Goal: Transaction & Acquisition: Purchase product/service

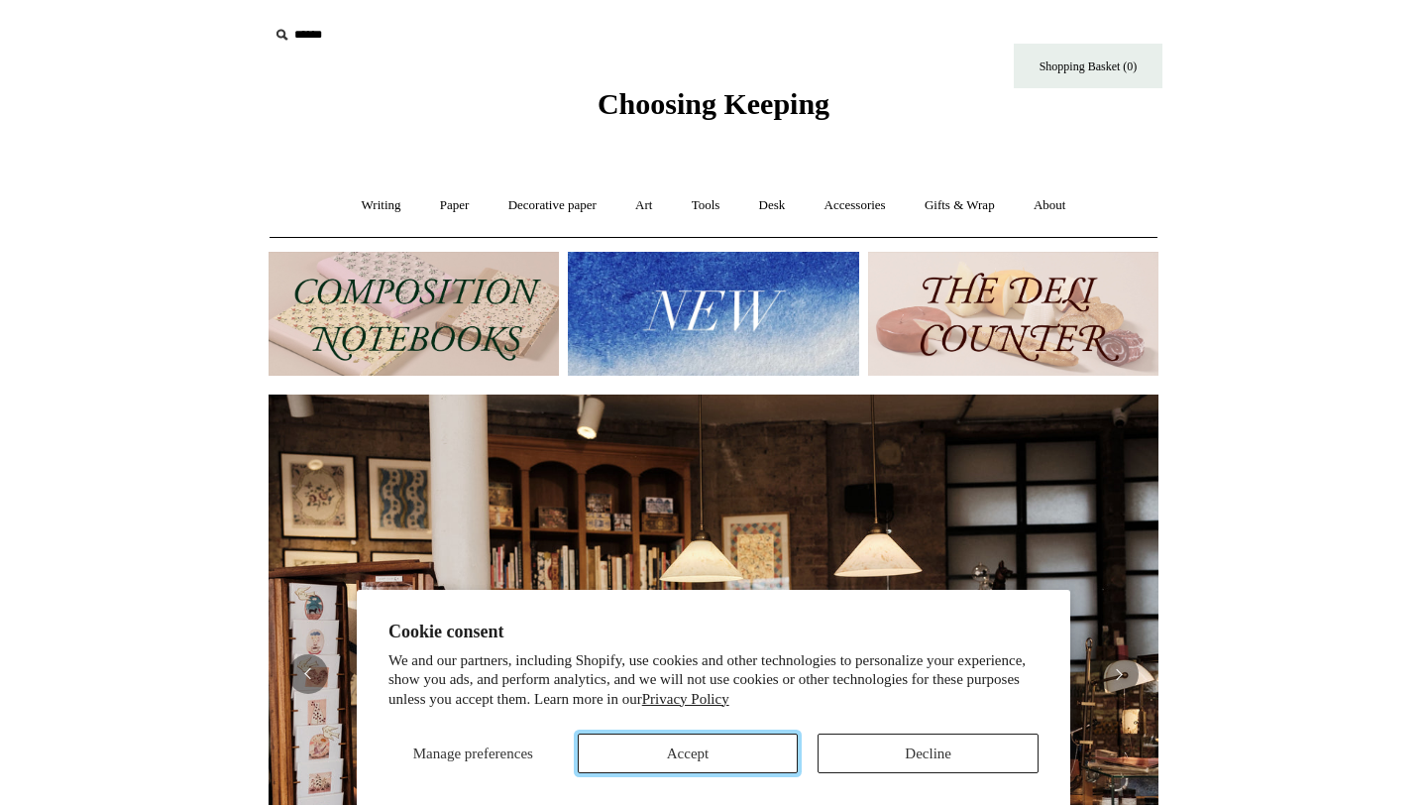
click at [686, 742] on button "Accept" at bounding box center [688, 753] width 221 height 40
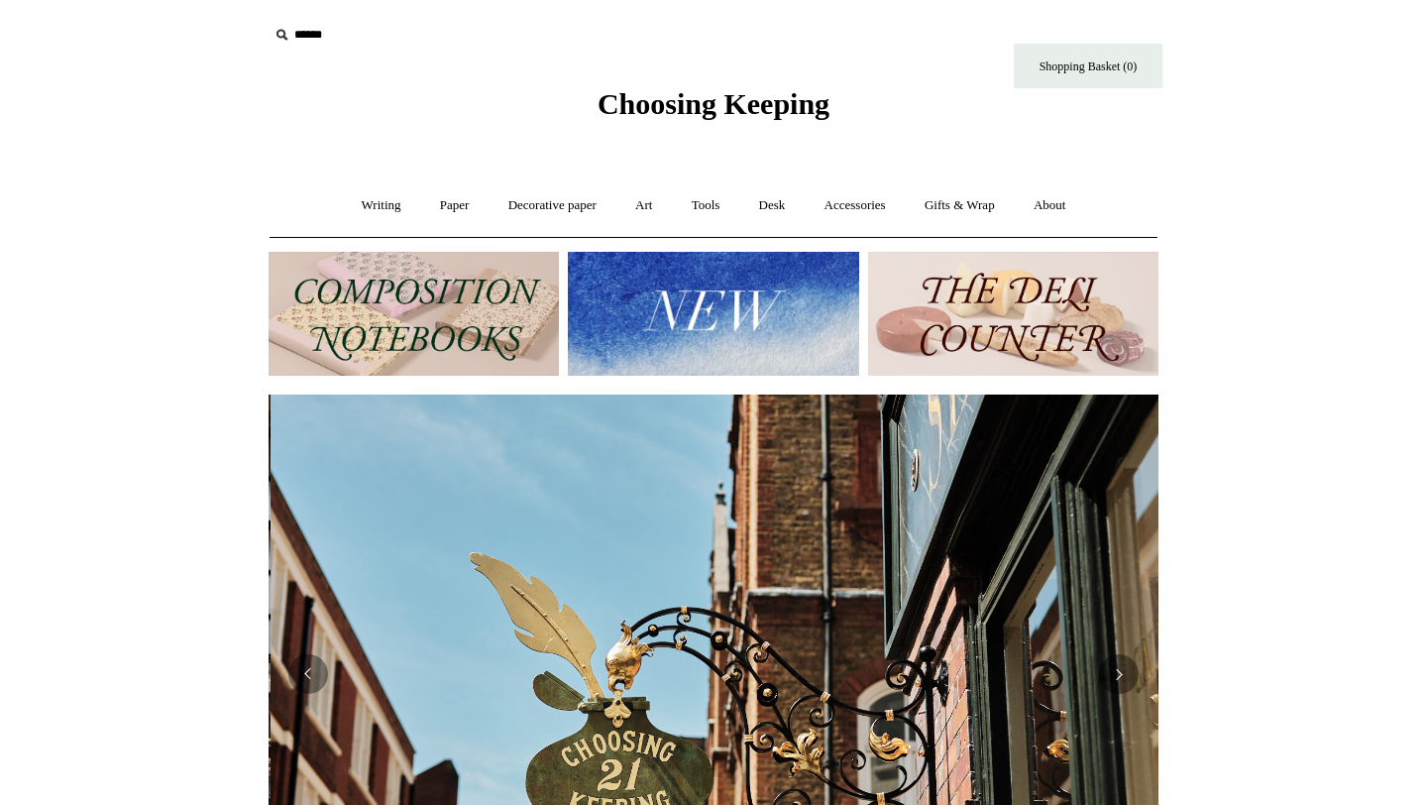
scroll to position [0, 890]
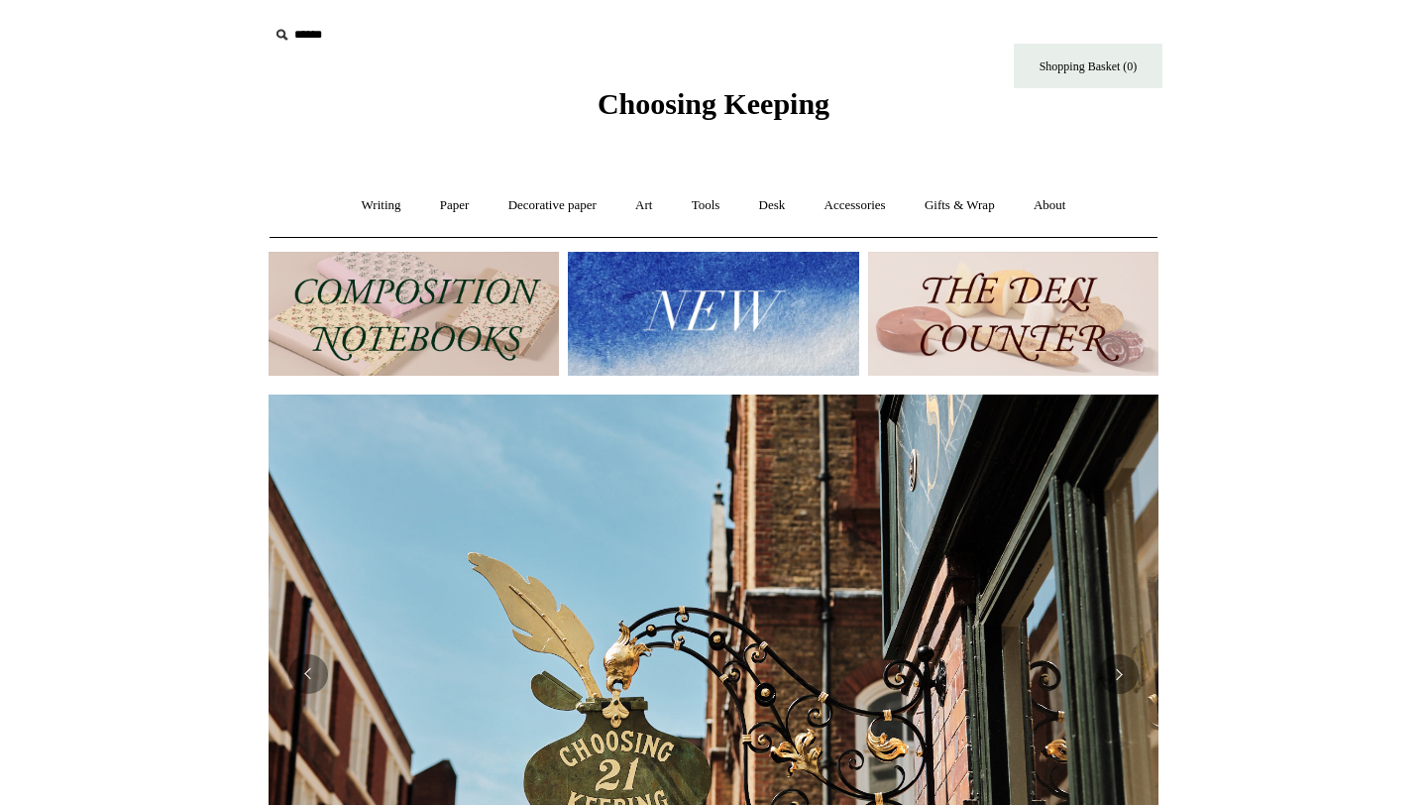
click at [318, 39] on input "text" at bounding box center [391, 35] width 244 height 37
type input "****"
click at [485, 17] on input "*" at bounding box center [495, 34] width 20 height 35
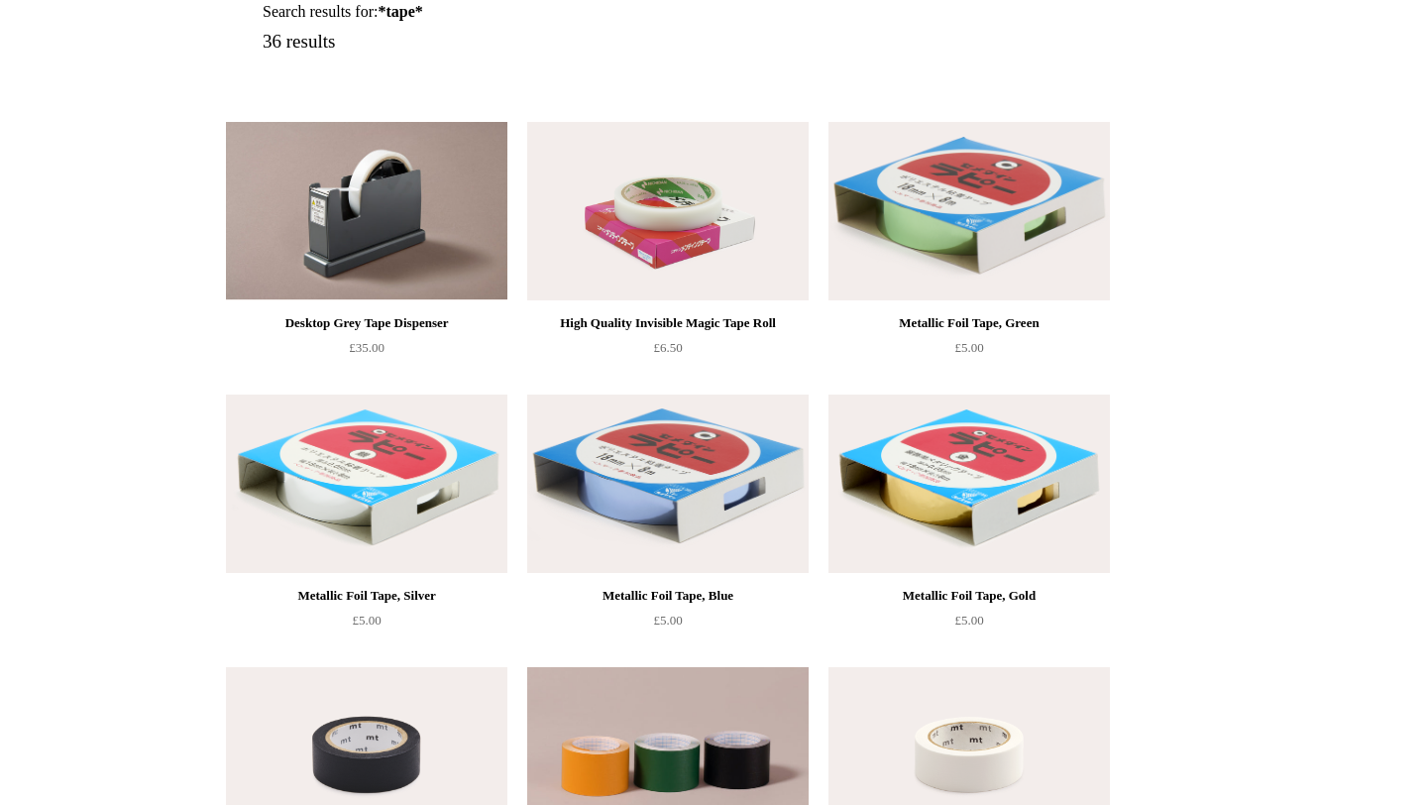
scroll to position [124, 0]
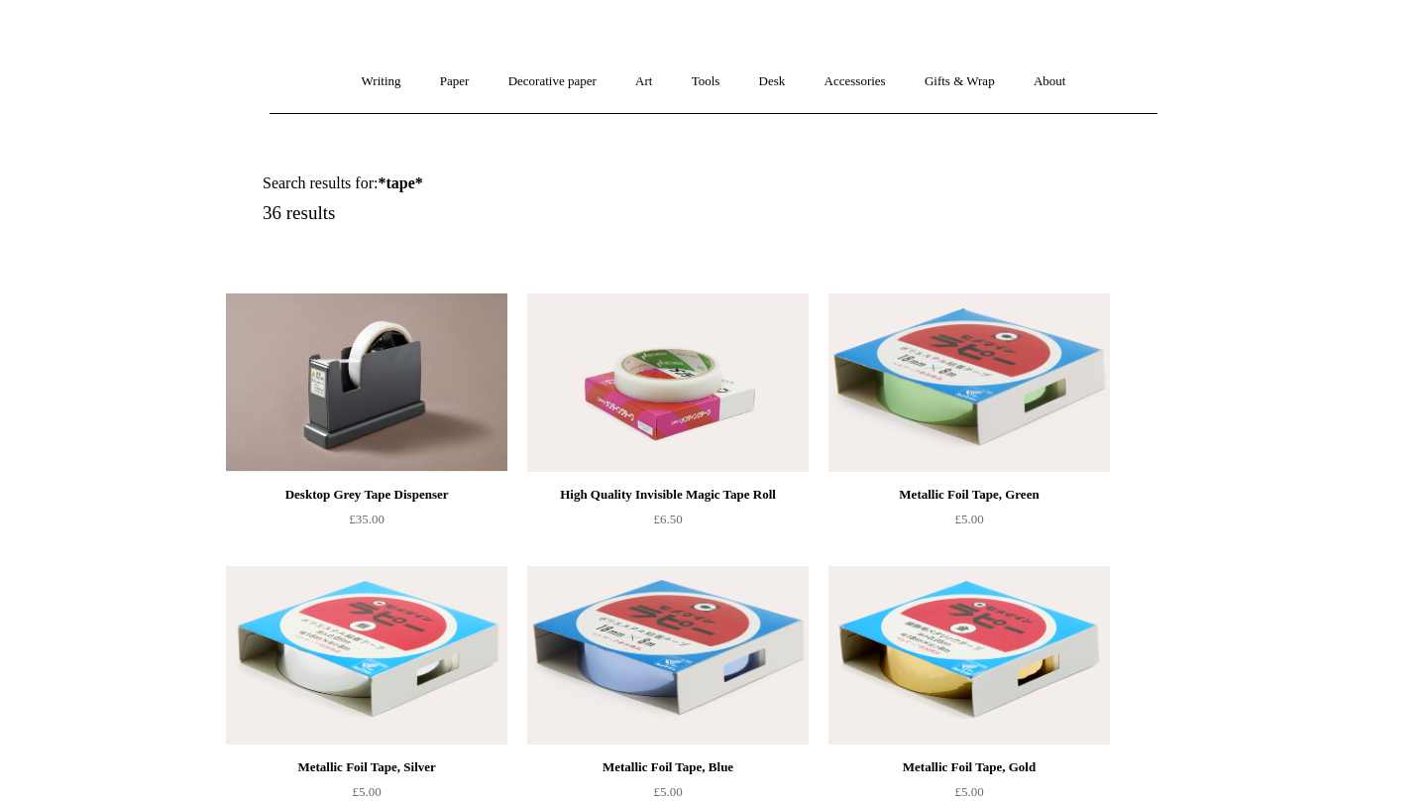
click at [345, 446] on img at bounding box center [366, 382] width 281 height 178
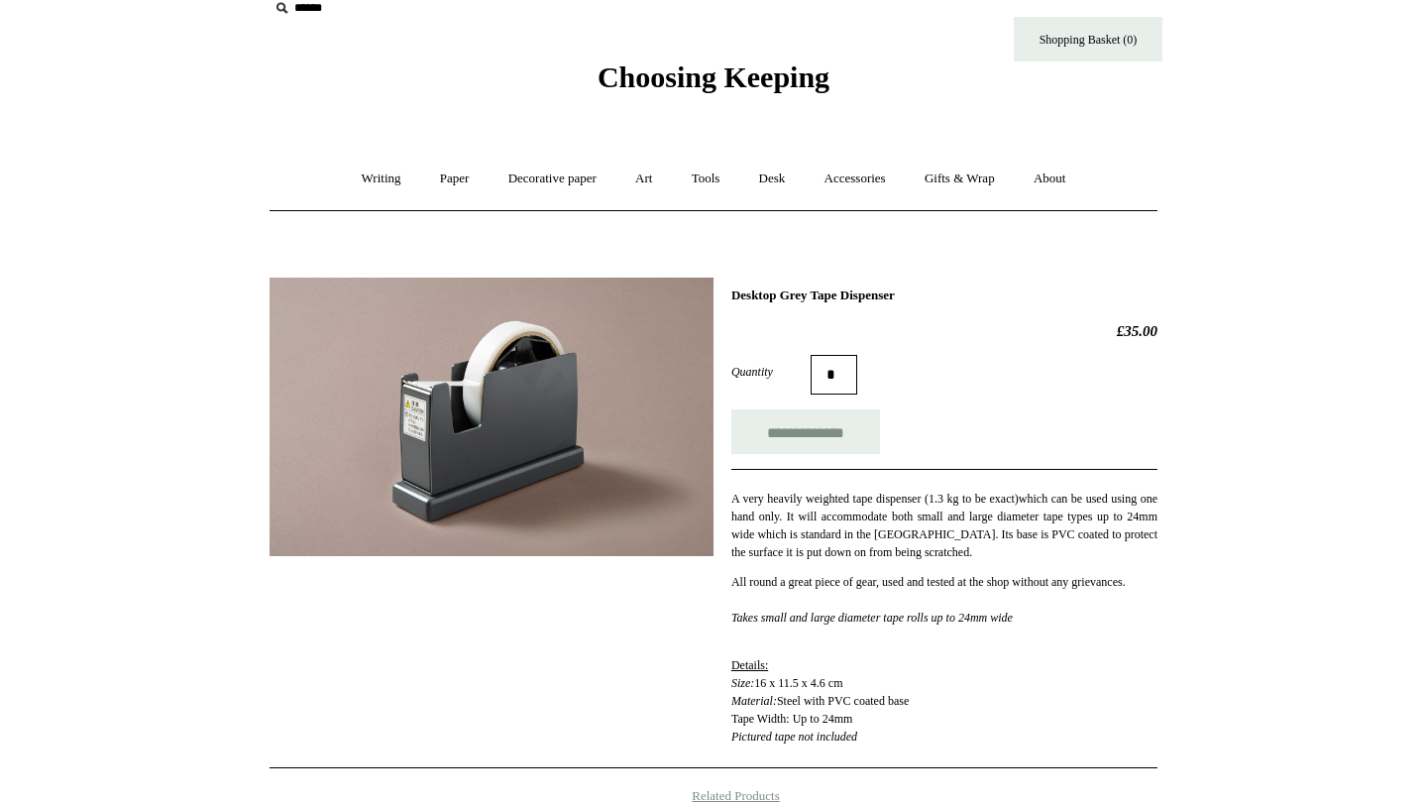
scroll to position [43, 0]
